Goal: Obtain resource: Obtain resource

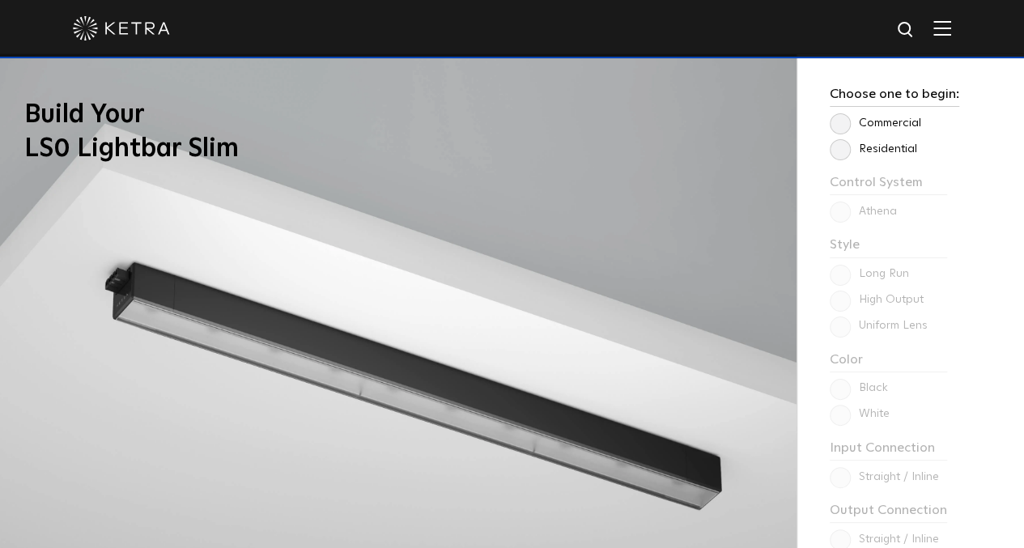
scroll to position [1214, 0]
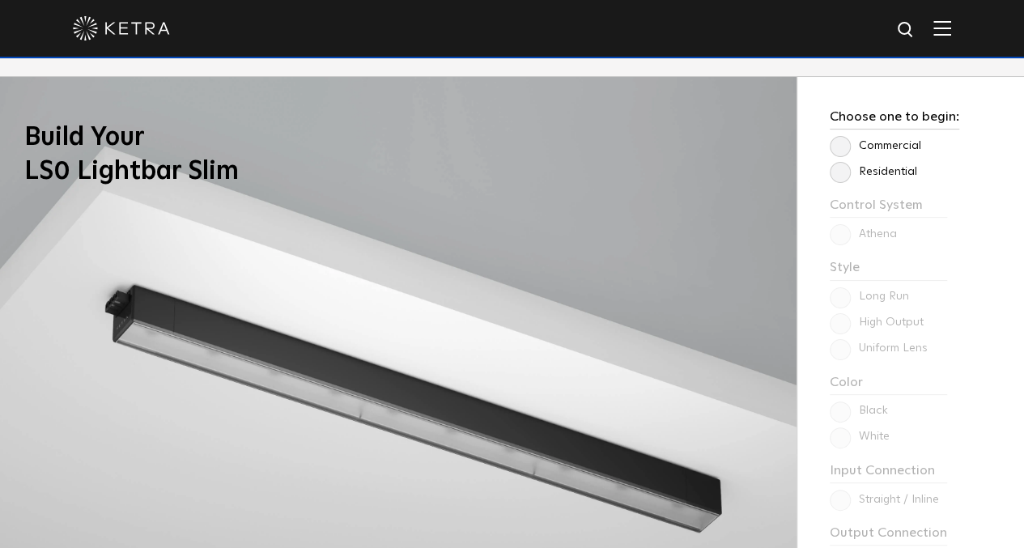
click at [842, 176] on label "Residential" at bounding box center [872, 172] width 87 height 14
click at [0, 0] on input "Residential" at bounding box center [0, 0] width 0 height 0
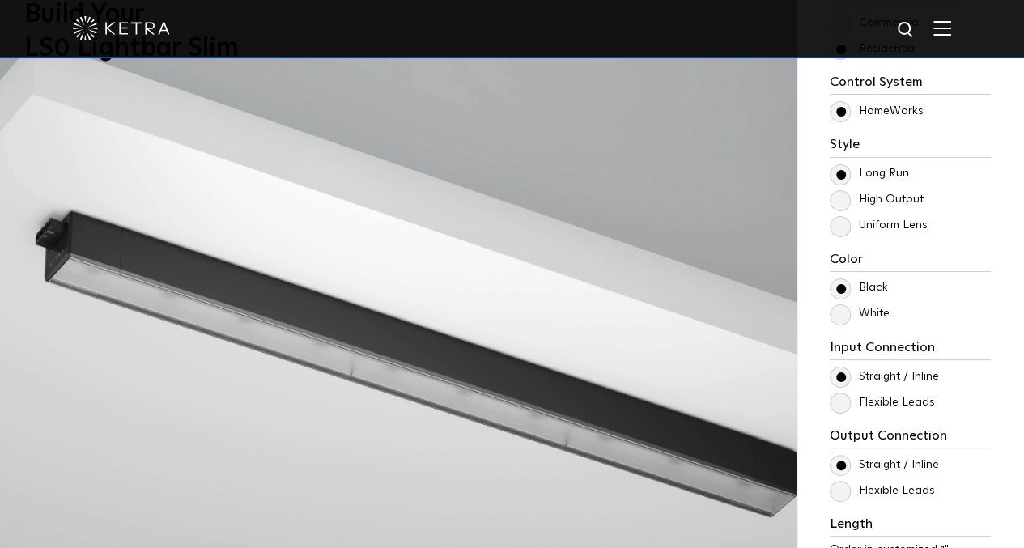
scroll to position [1376, 0]
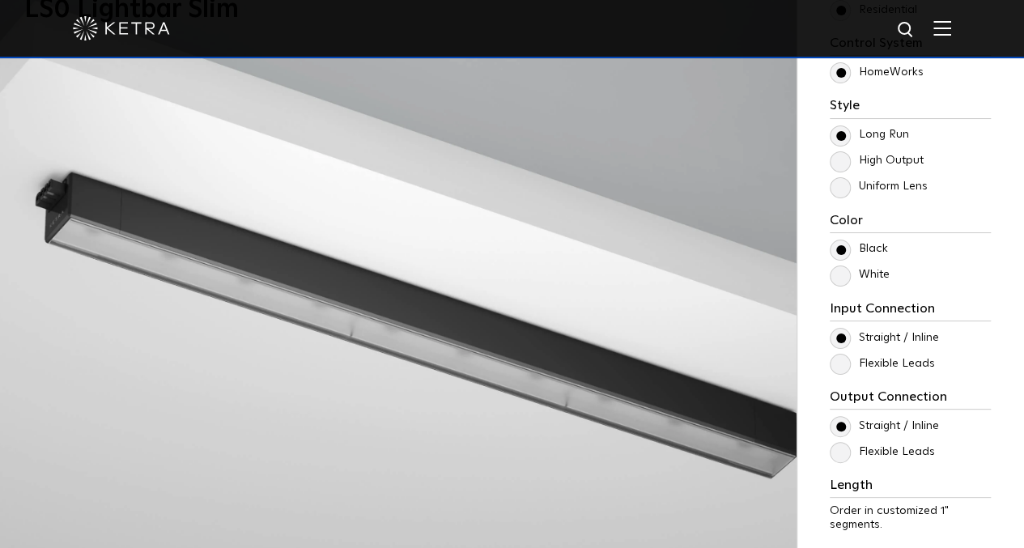
click at [833, 185] on label "Uniform Lens" at bounding box center [878, 187] width 98 height 14
click at [0, 0] on input "Uniform Lens" at bounding box center [0, 0] width 0 height 0
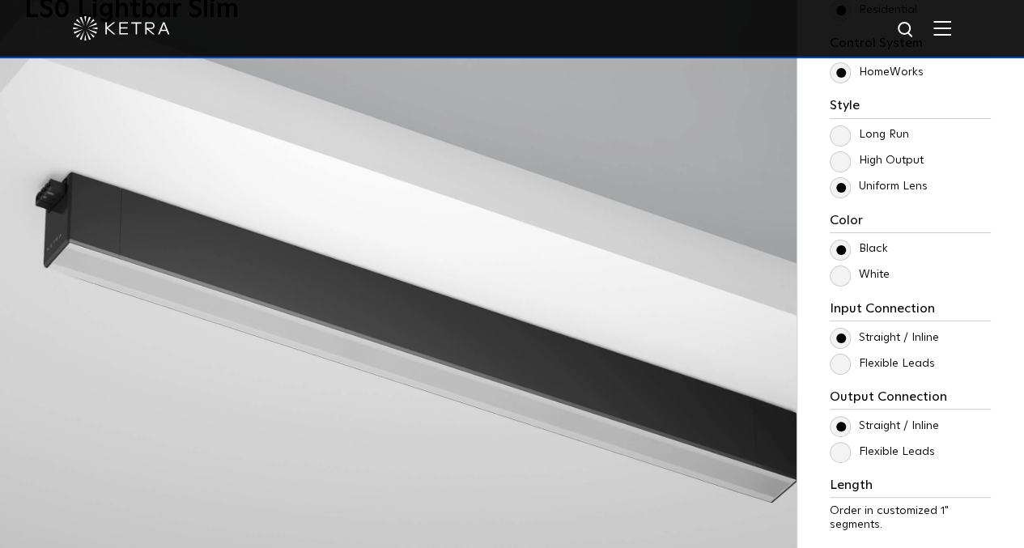
click at [846, 274] on label "White" at bounding box center [859, 275] width 60 height 14
click at [0, 0] on input "White" at bounding box center [0, 0] width 0 height 0
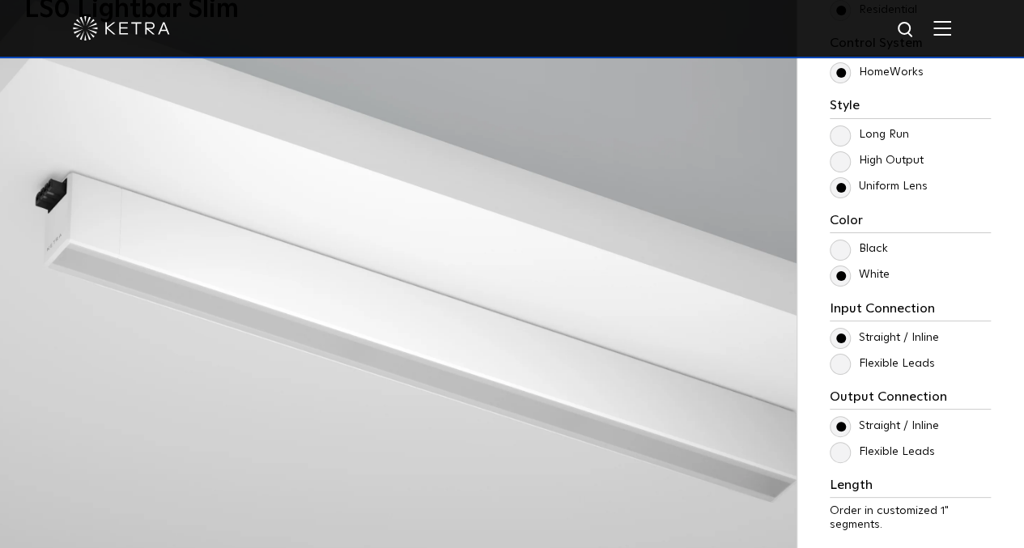
click at [837, 242] on label "Black" at bounding box center [858, 249] width 58 height 14
click at [0, 0] on input "Black" at bounding box center [0, 0] width 0 height 0
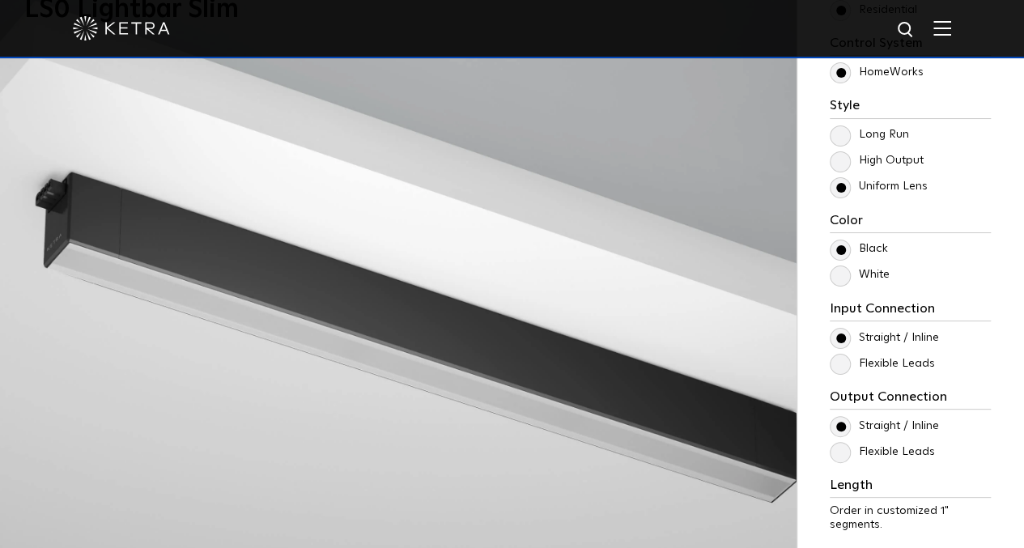
click at [844, 363] on label "Flexible Leads" at bounding box center [881, 364] width 105 height 14
click at [0, 0] on input "Flexible Leads" at bounding box center [0, 0] width 0 height 0
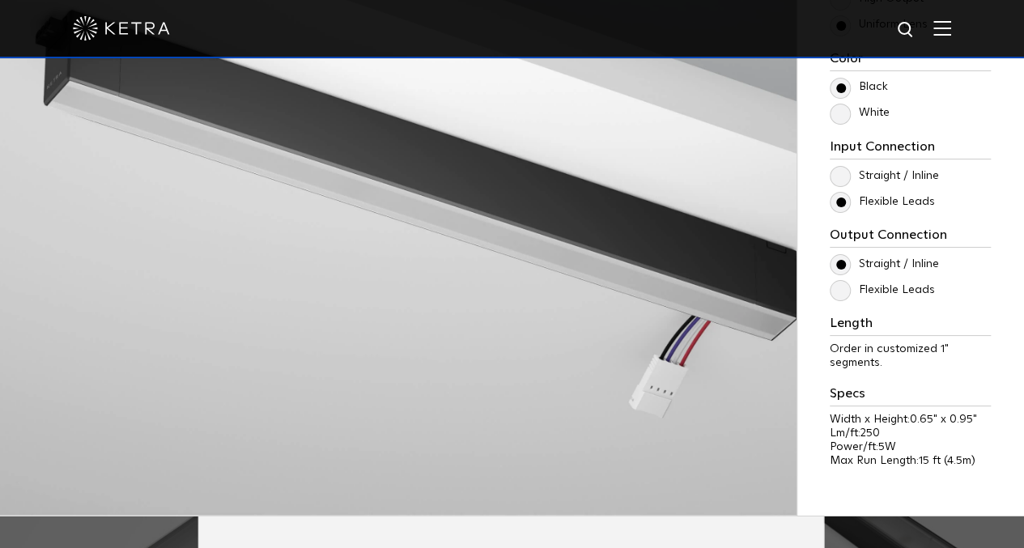
scroll to position [1456, 0]
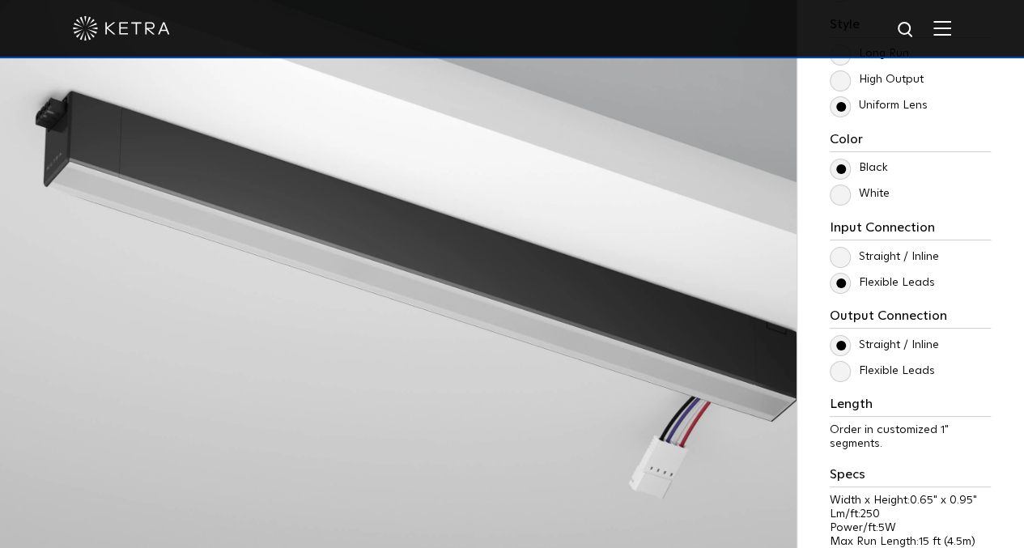
click at [835, 252] on label "Straight / Inline" at bounding box center [883, 257] width 109 height 14
click at [0, 0] on input "Straight / Inline" at bounding box center [0, 0] width 0 height 0
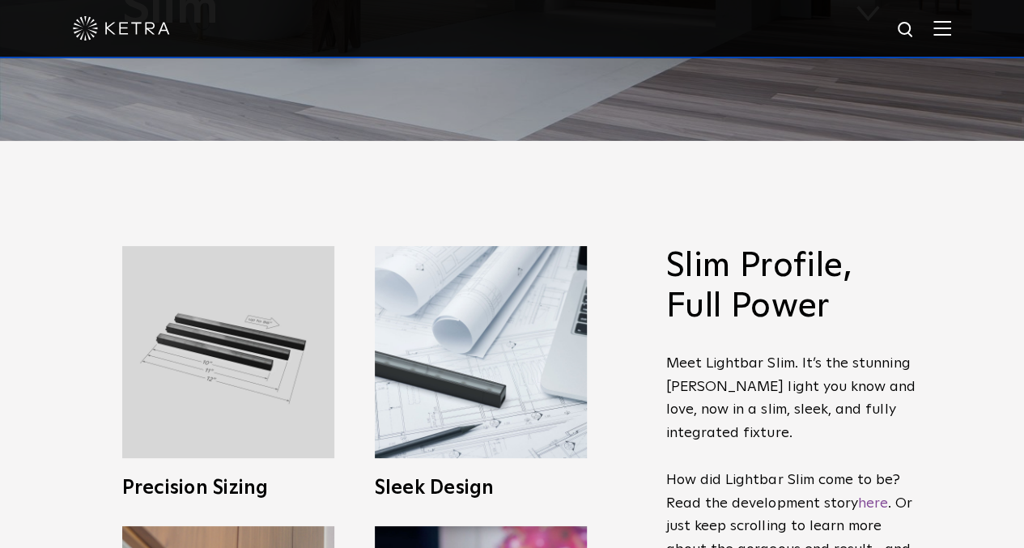
scroll to position [0, 0]
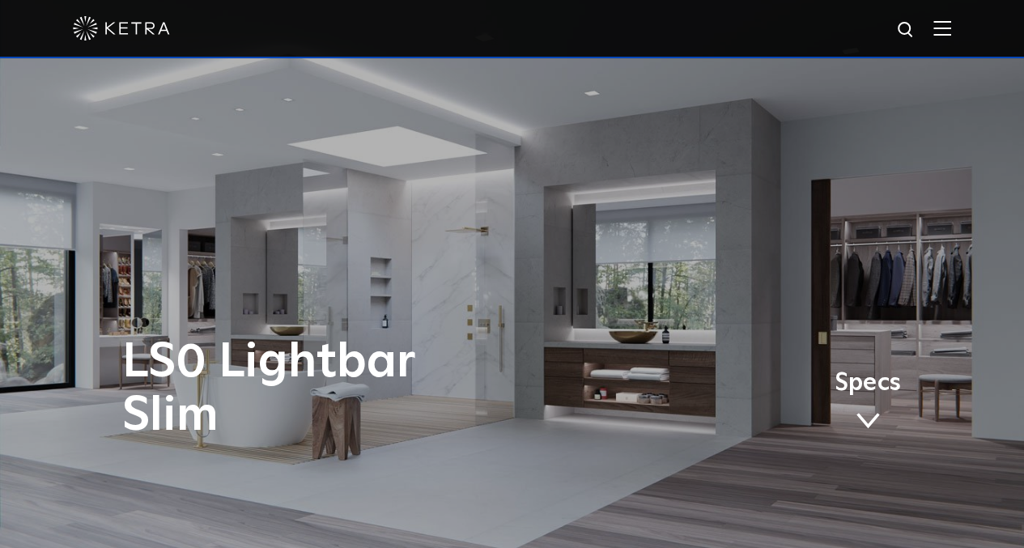
click at [951, 24] on img at bounding box center [942, 27] width 18 height 15
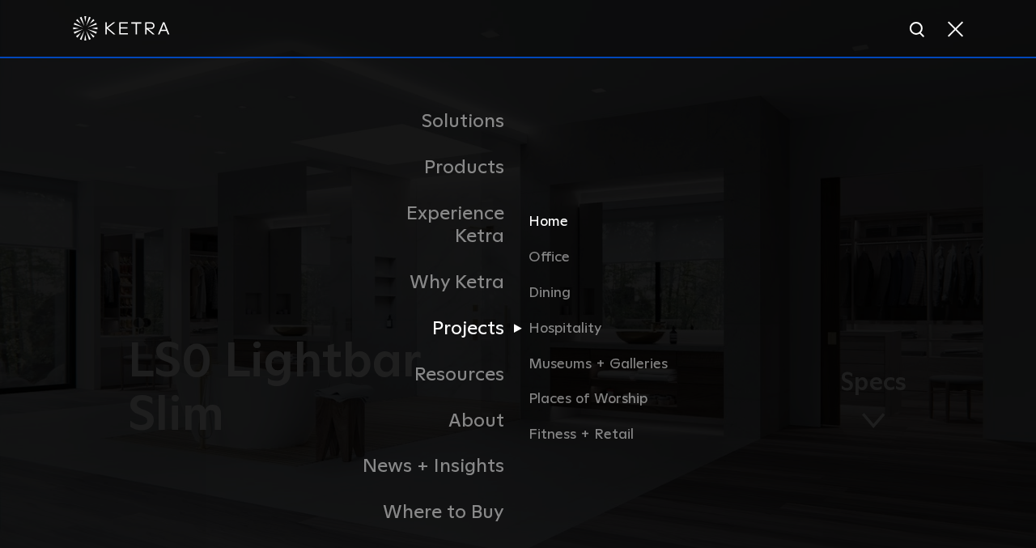
click at [547, 211] on link "Home" at bounding box center [605, 229] width 155 height 36
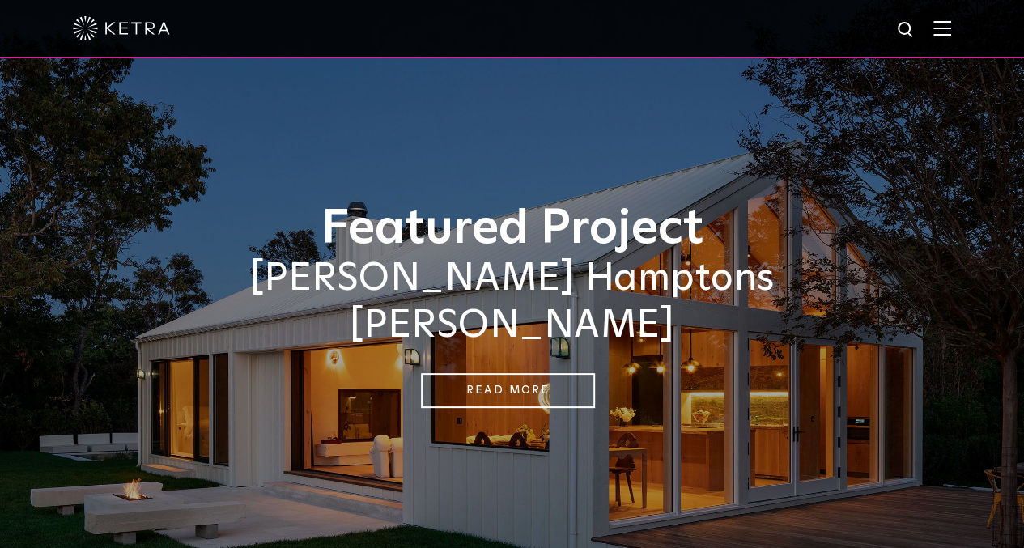
click at [951, 32] on img at bounding box center [942, 27] width 18 height 15
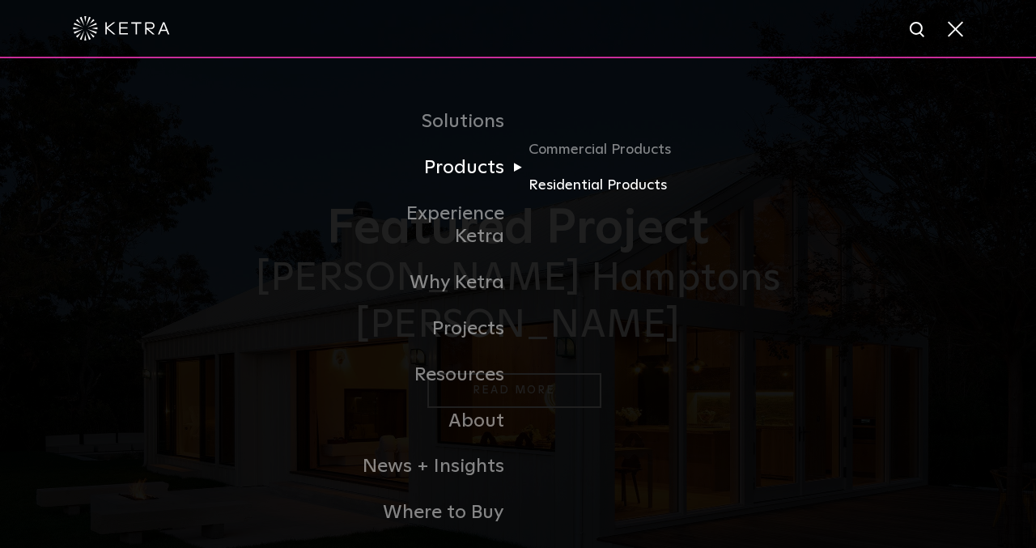
click at [586, 186] on link "Residential Products" at bounding box center [605, 185] width 155 height 23
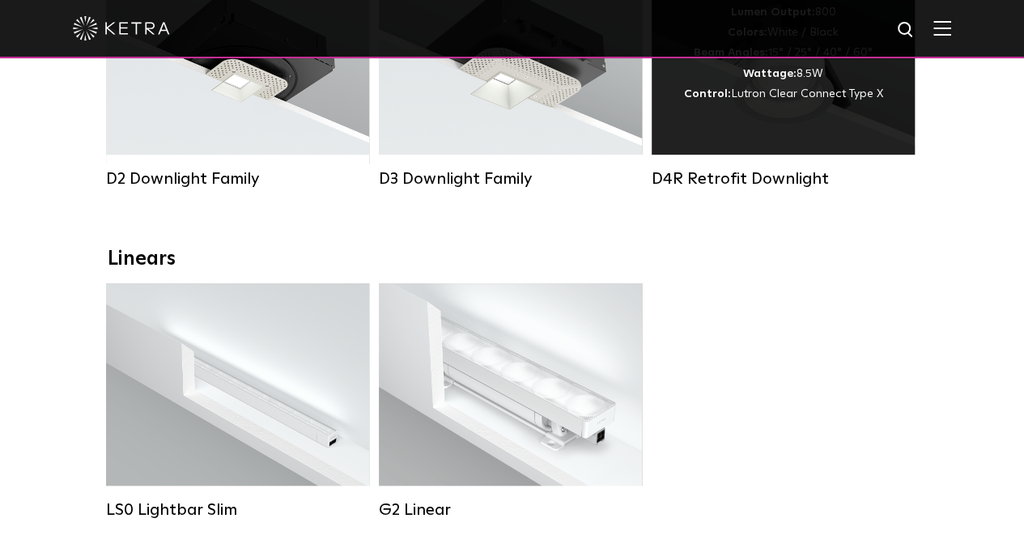
scroll to position [485, 0]
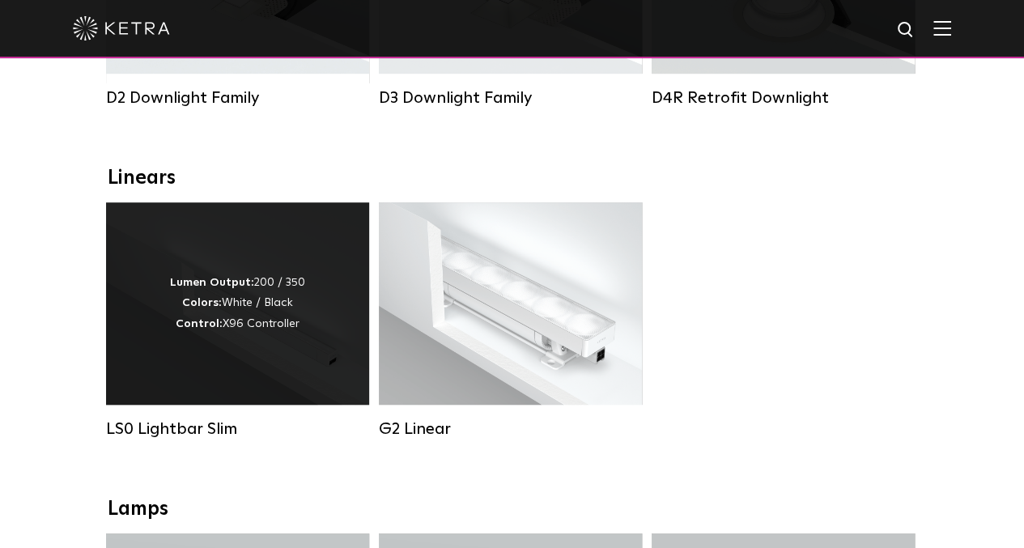
click at [195, 394] on div "Lumen Output: 200 / 350 Colors: White / Black Control: X96 Controller" at bounding box center [237, 303] width 263 height 202
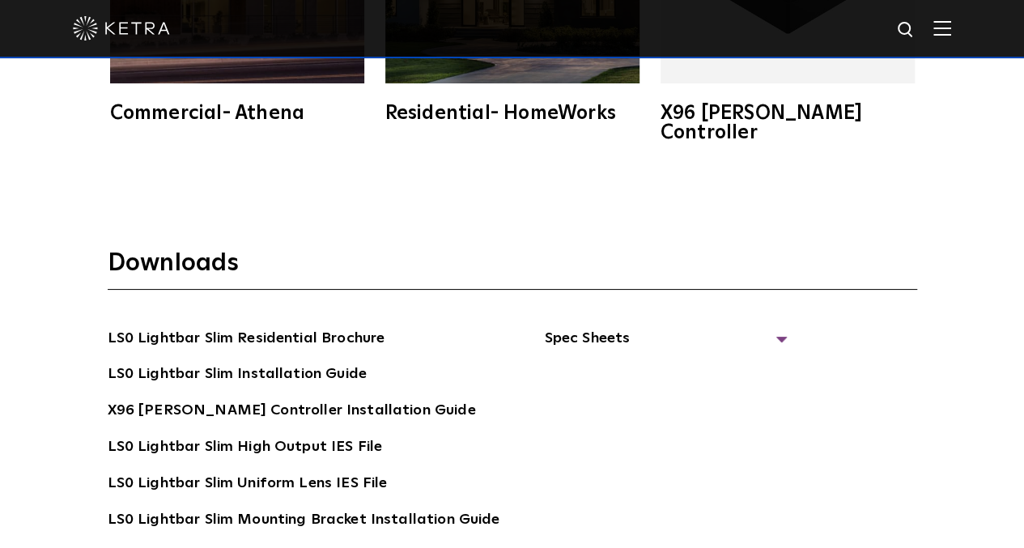
scroll to position [2832, 0]
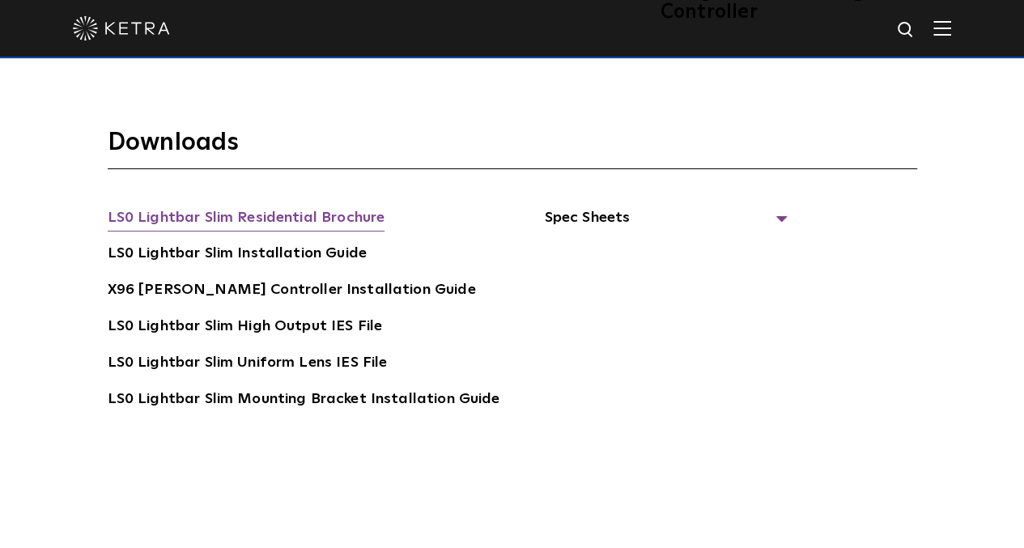
click at [282, 206] on link "LS0 Lightbar Slim Residential Brochure" at bounding box center [247, 219] width 278 height 26
